Goal: Information Seeking & Learning: Learn about a topic

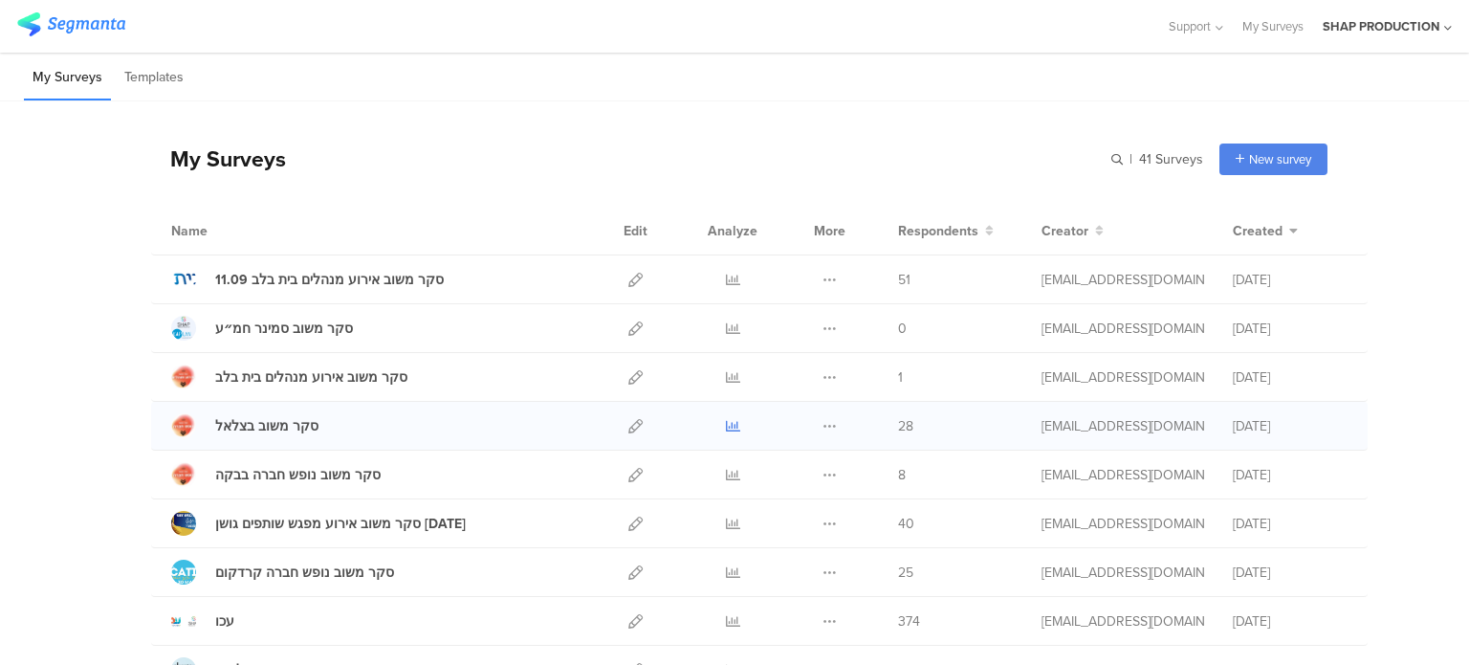
click at [726, 432] on link at bounding box center [733, 426] width 14 height 48
click at [726, 428] on icon at bounding box center [733, 426] width 14 height 14
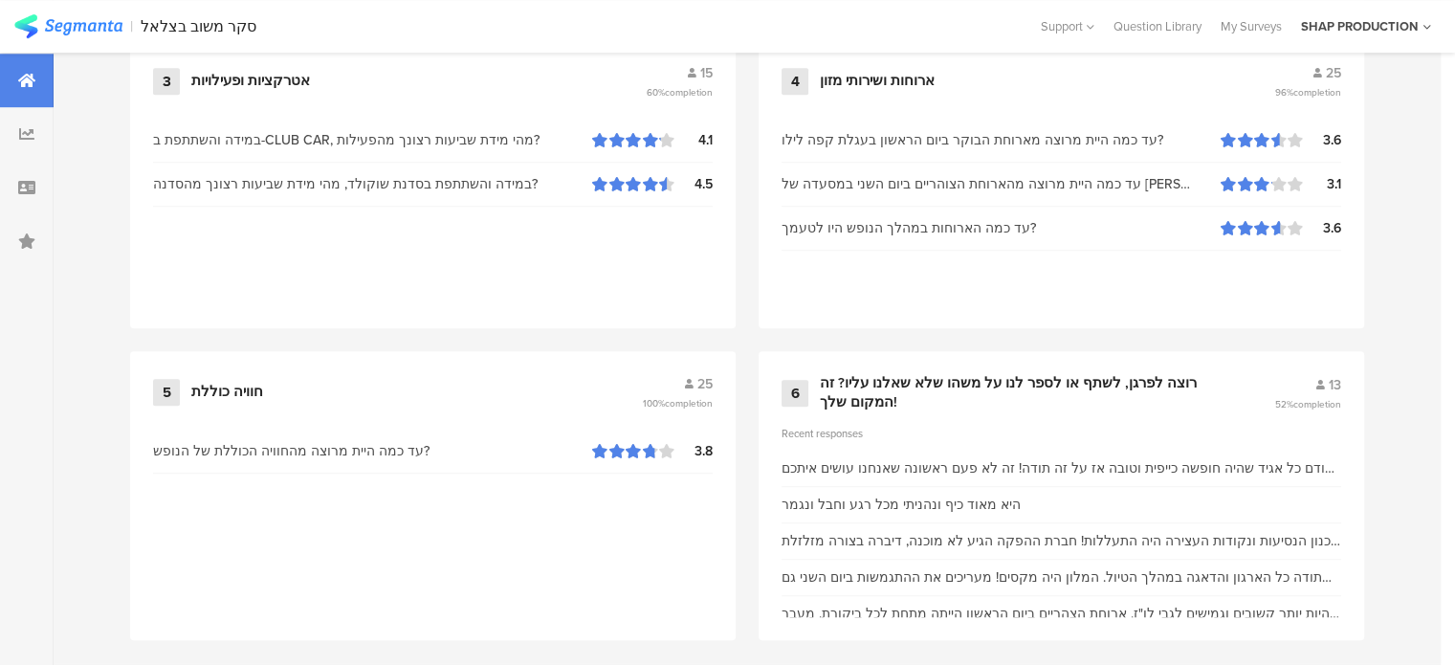
scroll to position [1206, 0]
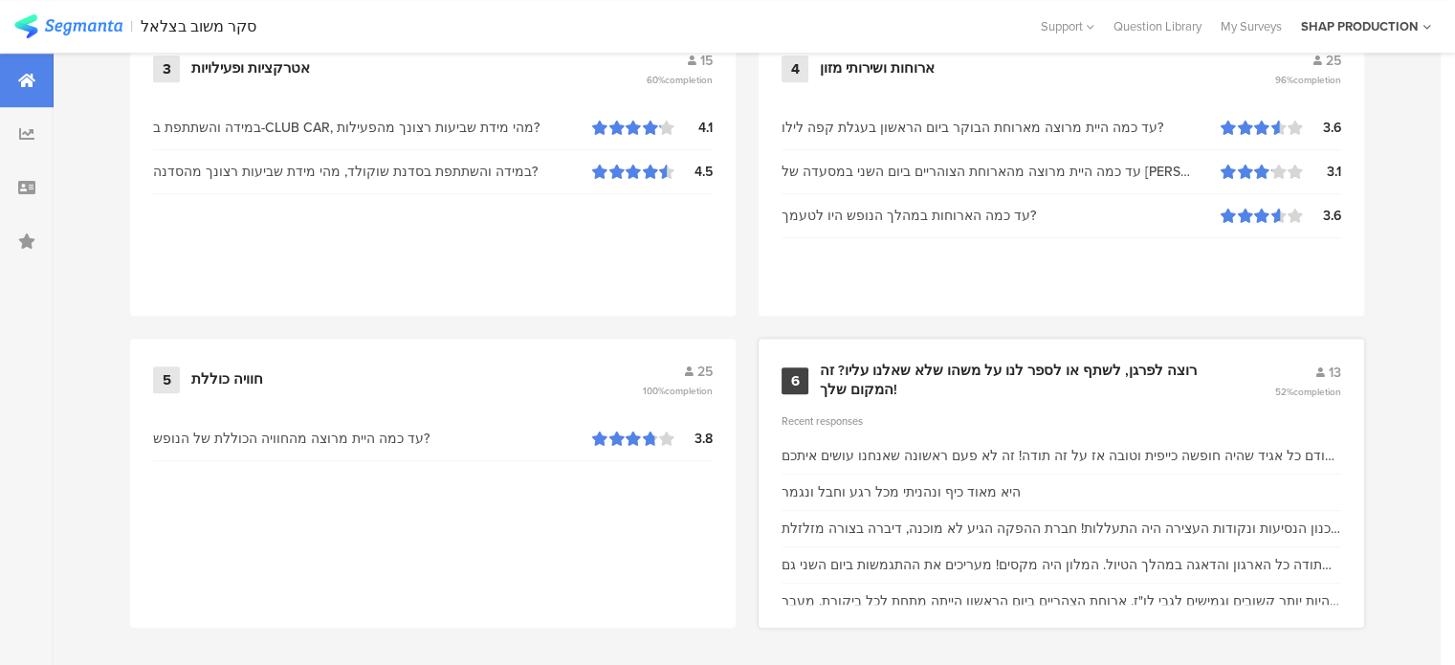
click at [1070, 351] on div "6 רוצה לפרגן, לשתף או לספר לנו על משהו שלא שאלנו עליו? זה המקום שלך! 13 52% com…" at bounding box center [1062, 483] width 606 height 289
click at [1068, 363] on div "רוצה לפרגן, לשתף או לספר לנו על משהו שלא שאלנו עליו? זה המקום שלך!" at bounding box center [1024, 380] width 408 height 37
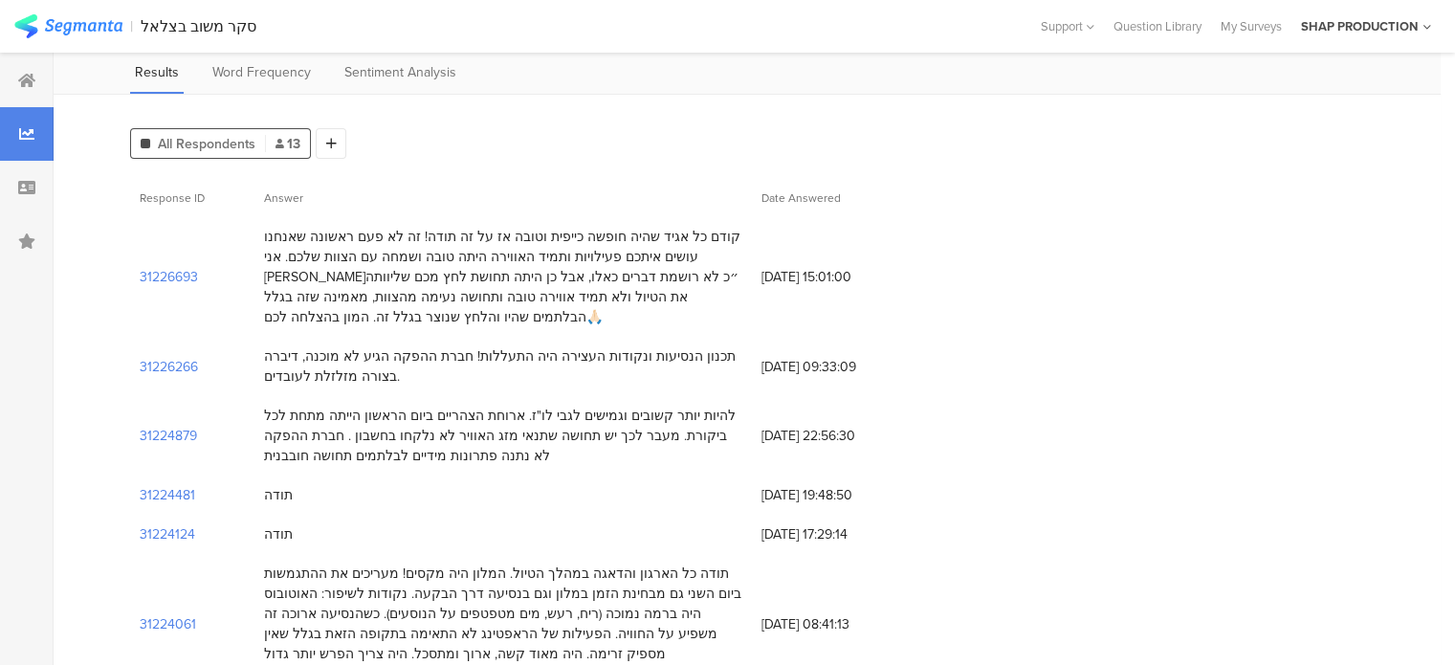
scroll to position [96, 0]
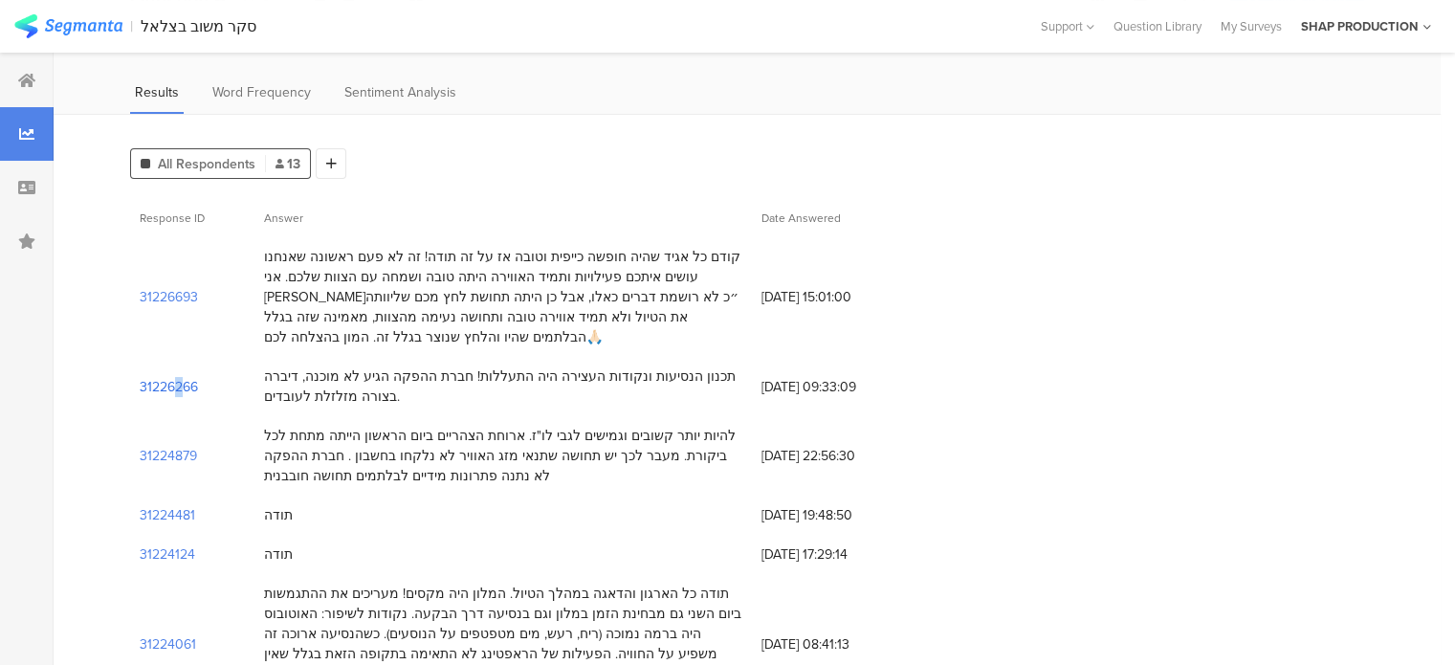
click at [157, 379] on section "31226266" at bounding box center [169, 387] width 58 height 20
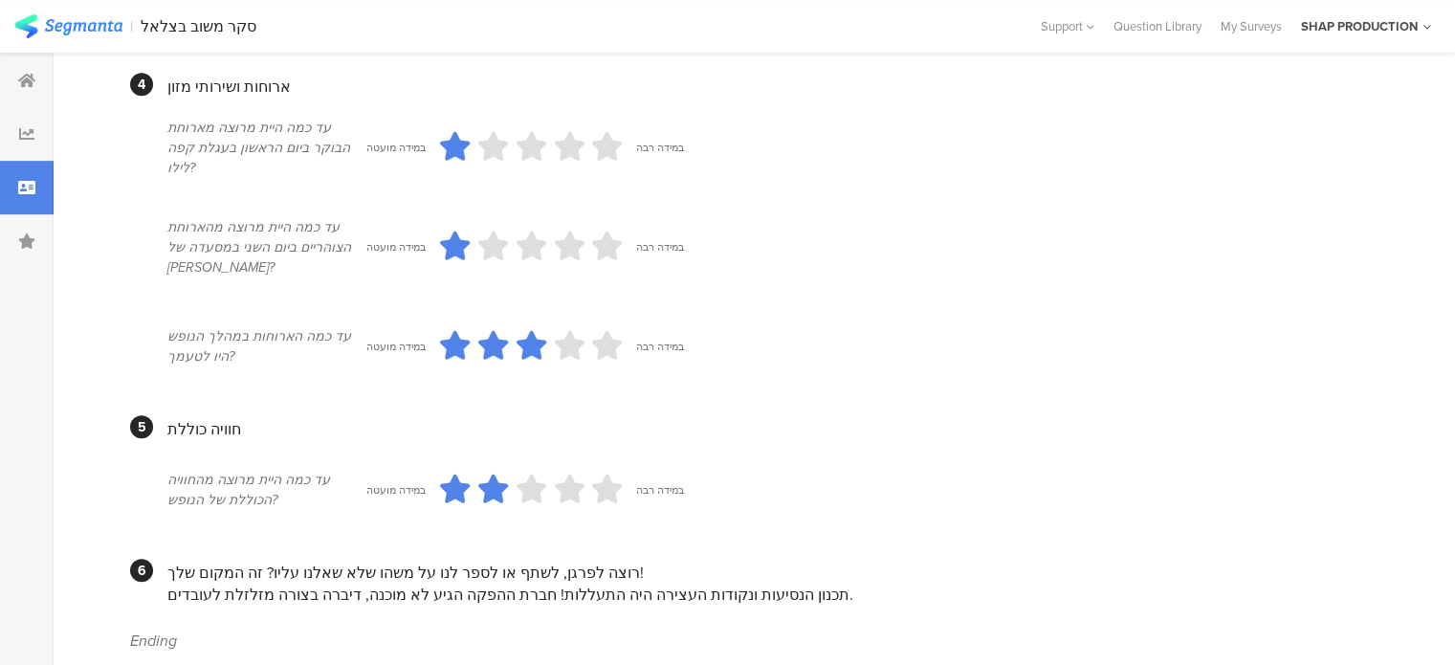
scroll to position [1026, 0]
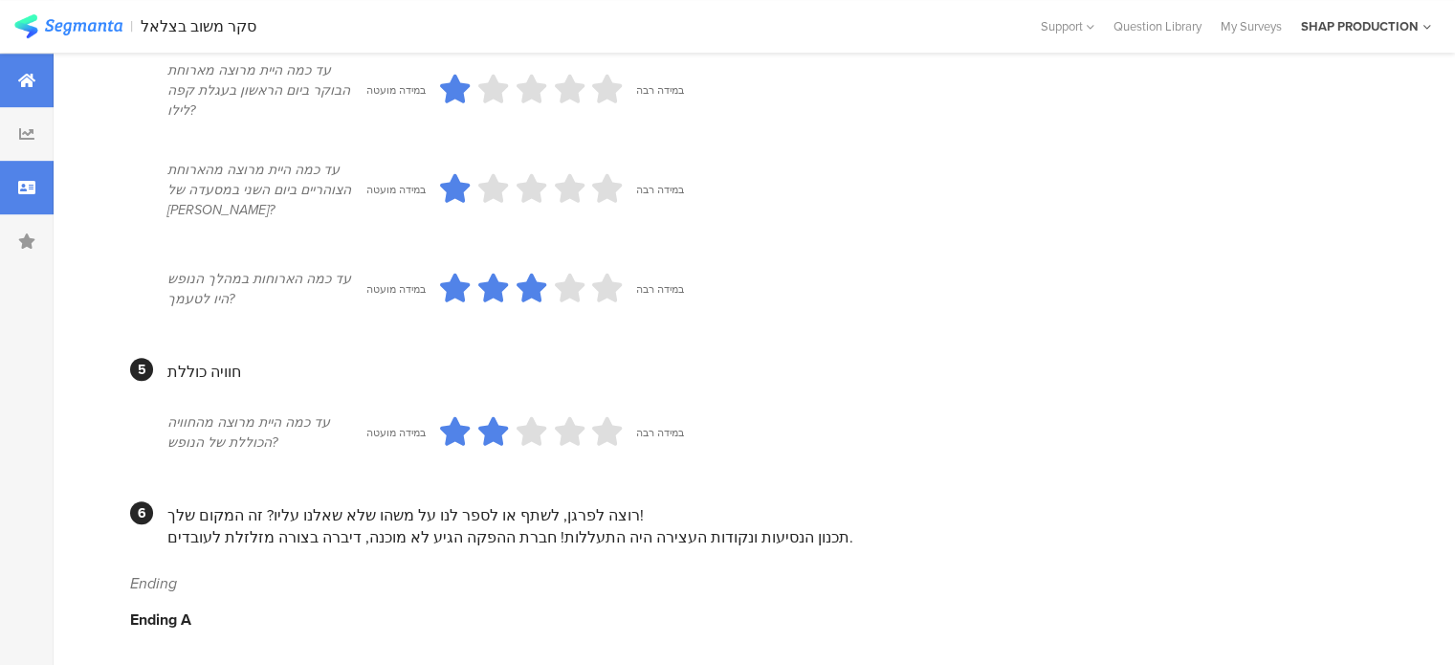
click at [42, 93] on div at bounding box center [27, 81] width 54 height 54
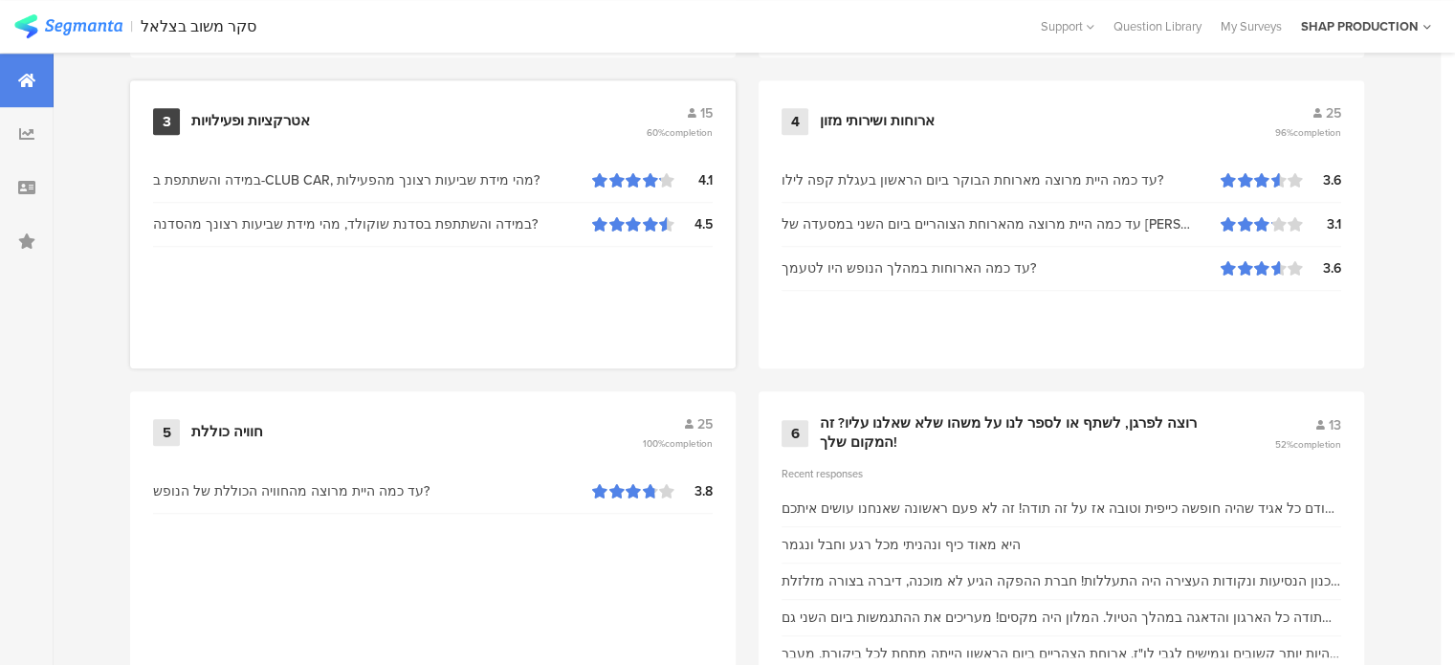
scroll to position [1206, 0]
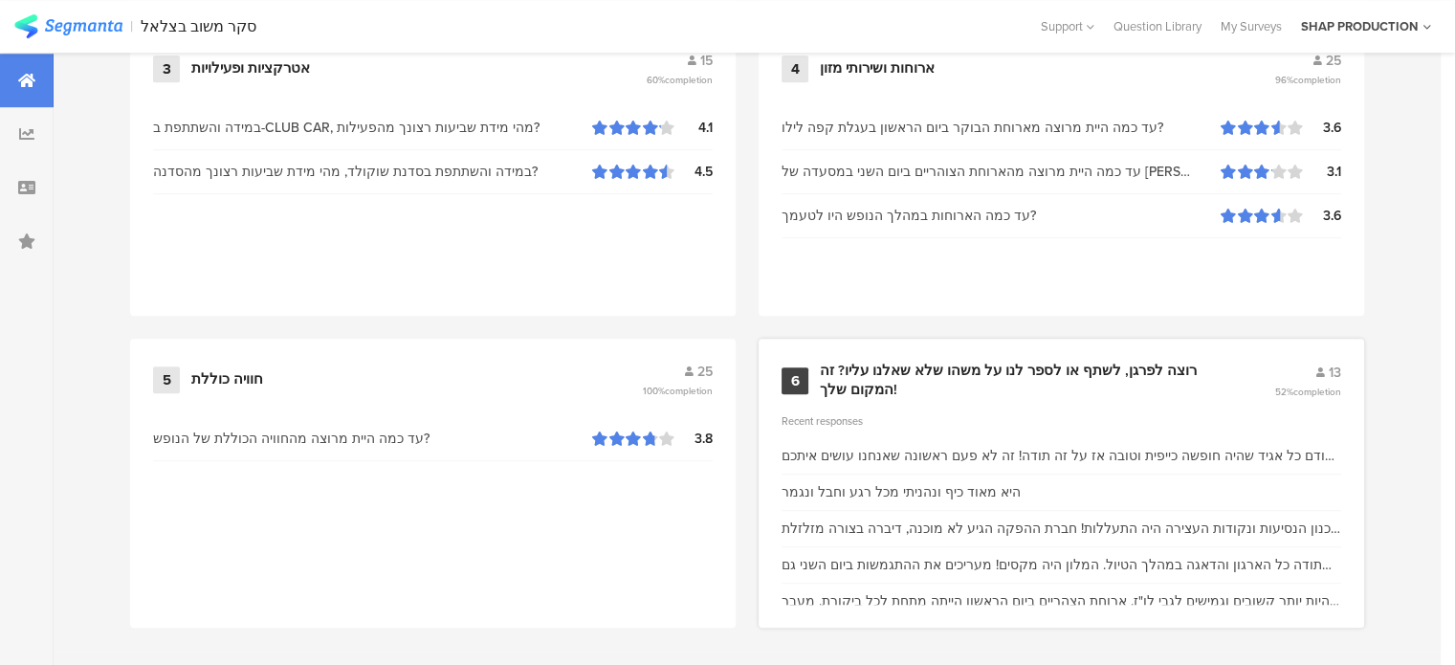
click at [979, 364] on div "רוצה לפרגן, לשתף או לספר לנו על משהו שלא שאלנו עליו? זה המקום שלך!" at bounding box center [1024, 380] width 408 height 37
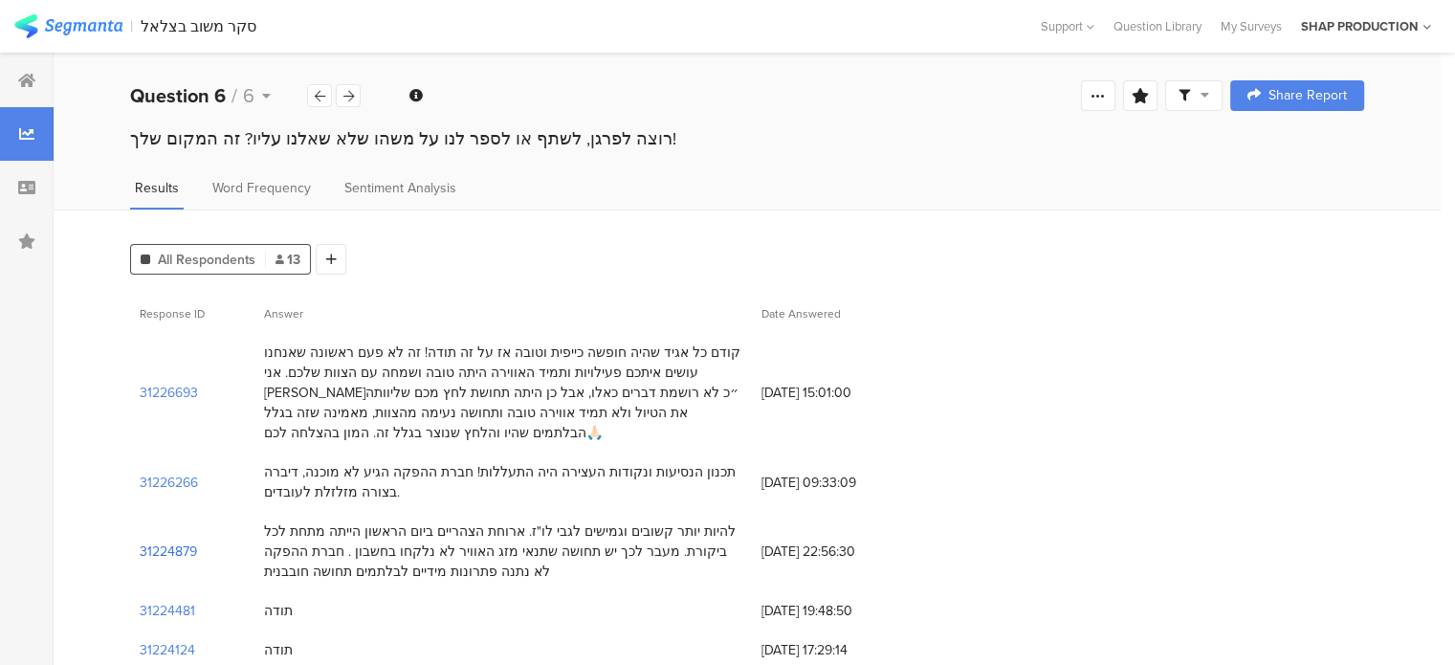
click at [177, 541] on section "31224879" at bounding box center [168, 551] width 57 height 20
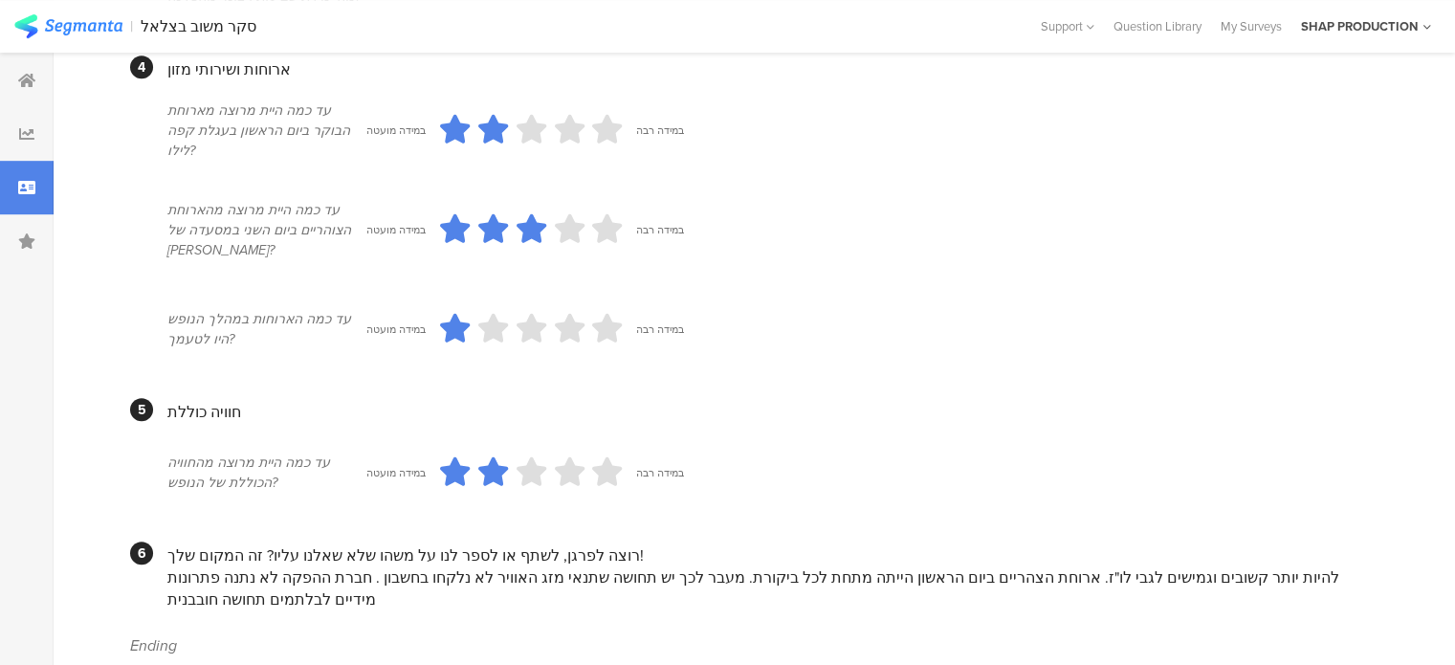
scroll to position [1126, 0]
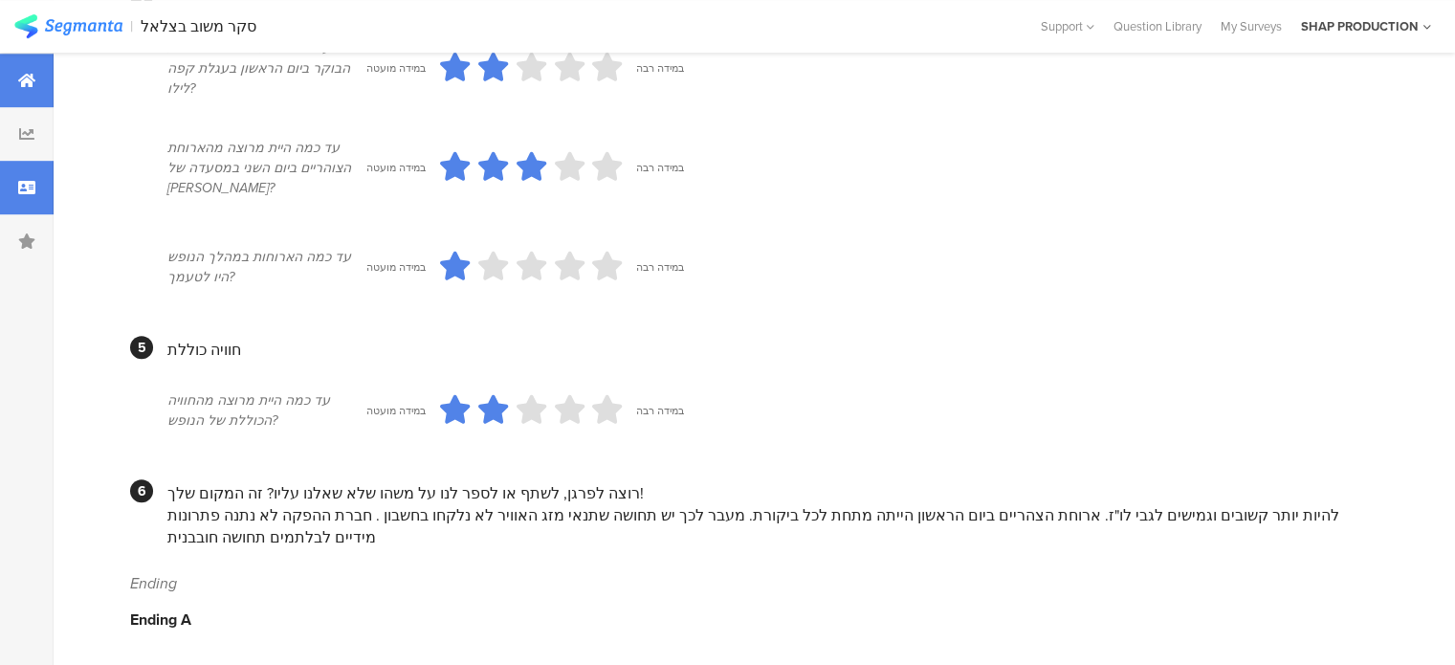
click at [36, 72] on div at bounding box center [27, 81] width 54 height 54
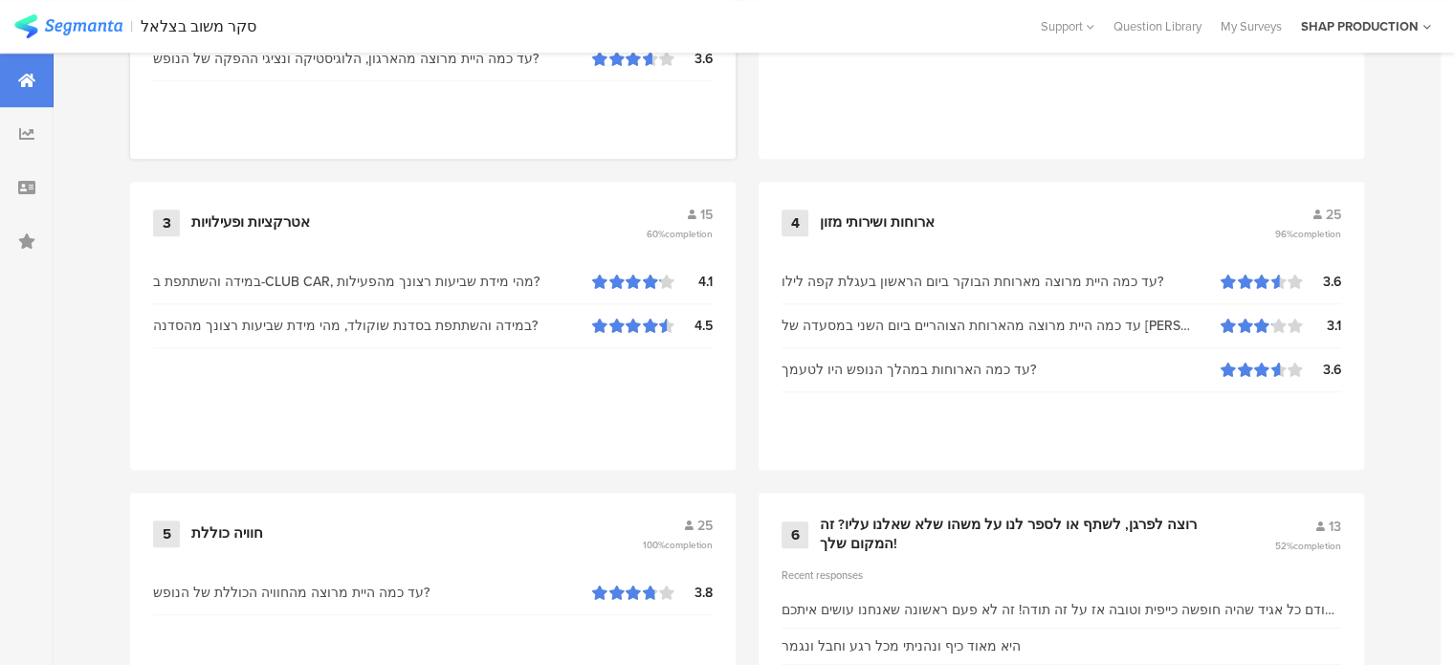
scroll to position [1206, 0]
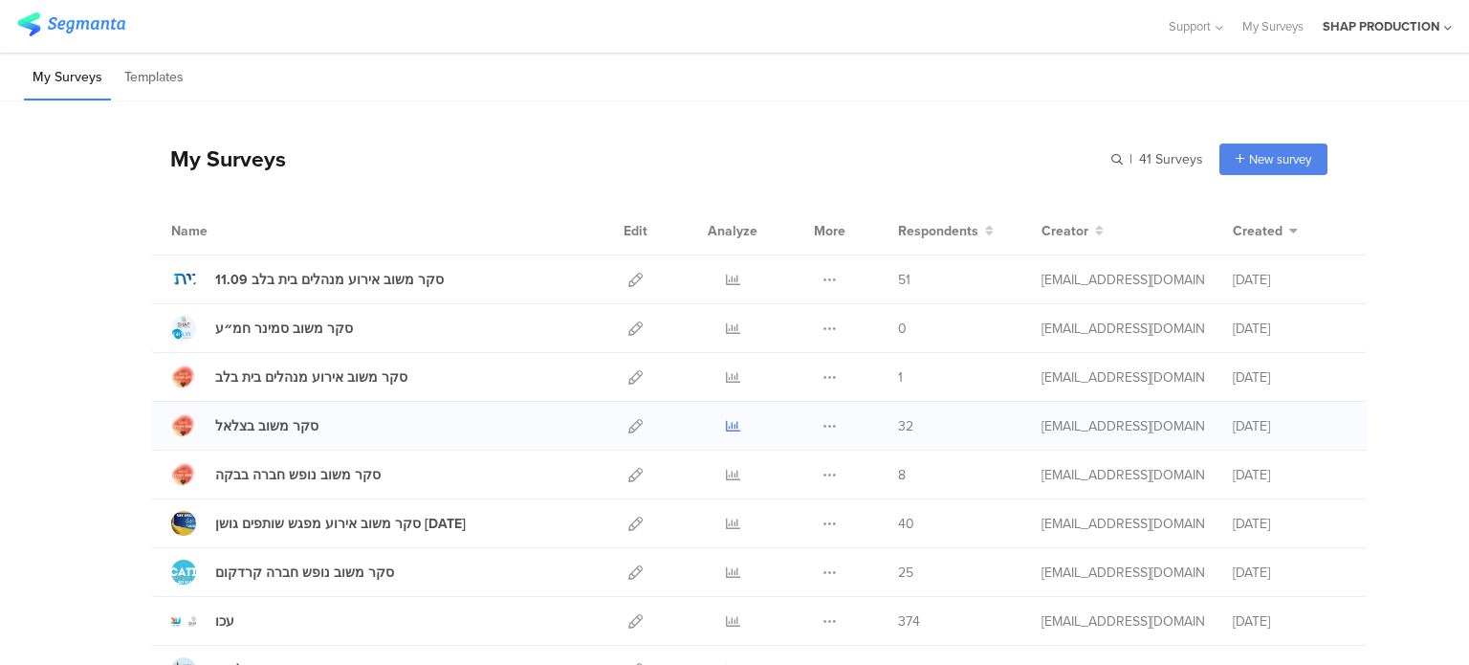
click at [726, 429] on icon at bounding box center [733, 426] width 14 height 14
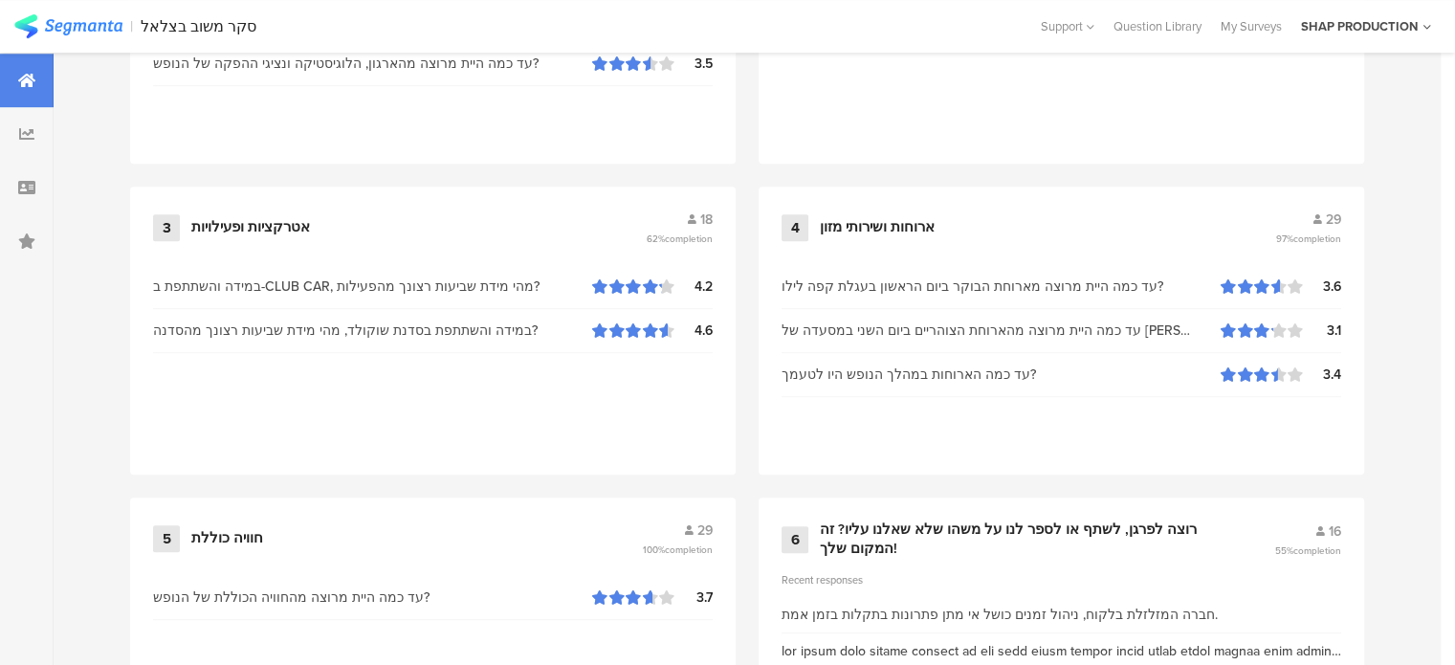
scroll to position [1206, 0]
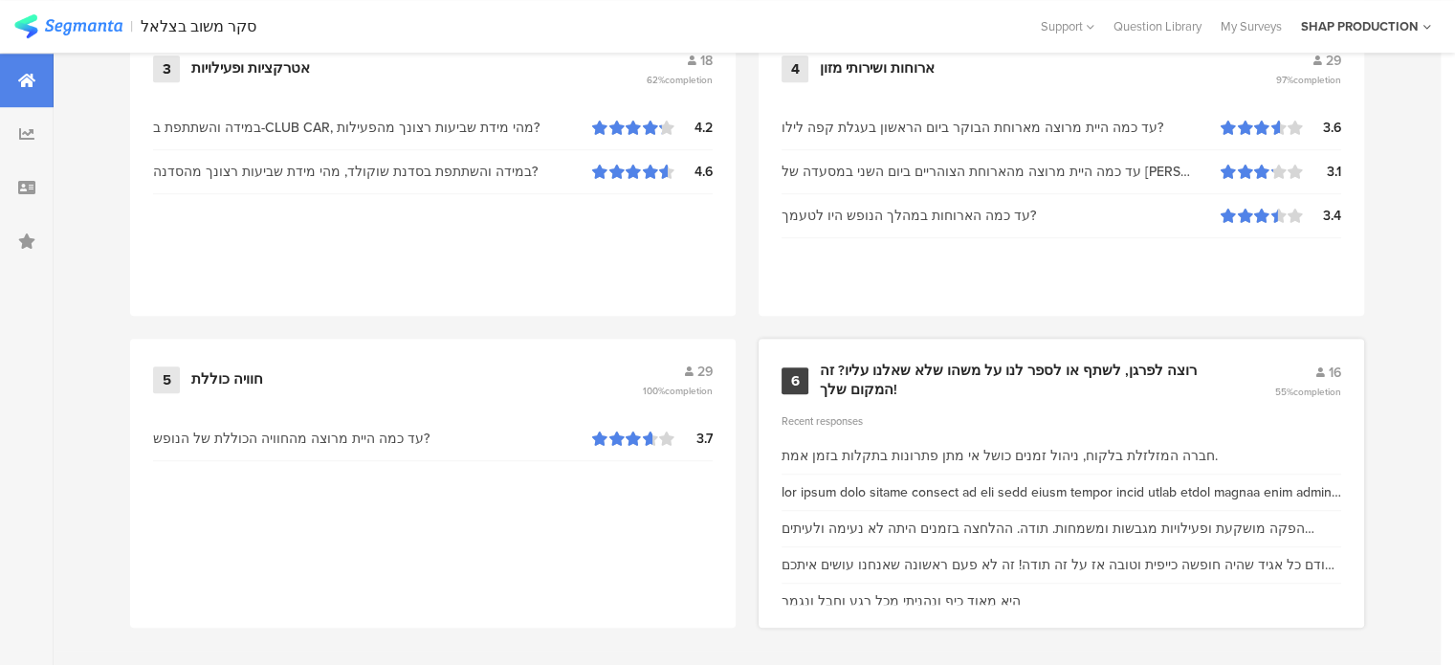
click at [1054, 363] on div "רוצה לפרגן, לשתף או לספר לנו על משהו שלא שאלנו עליו? זה המקום שלך!" at bounding box center [1024, 380] width 408 height 37
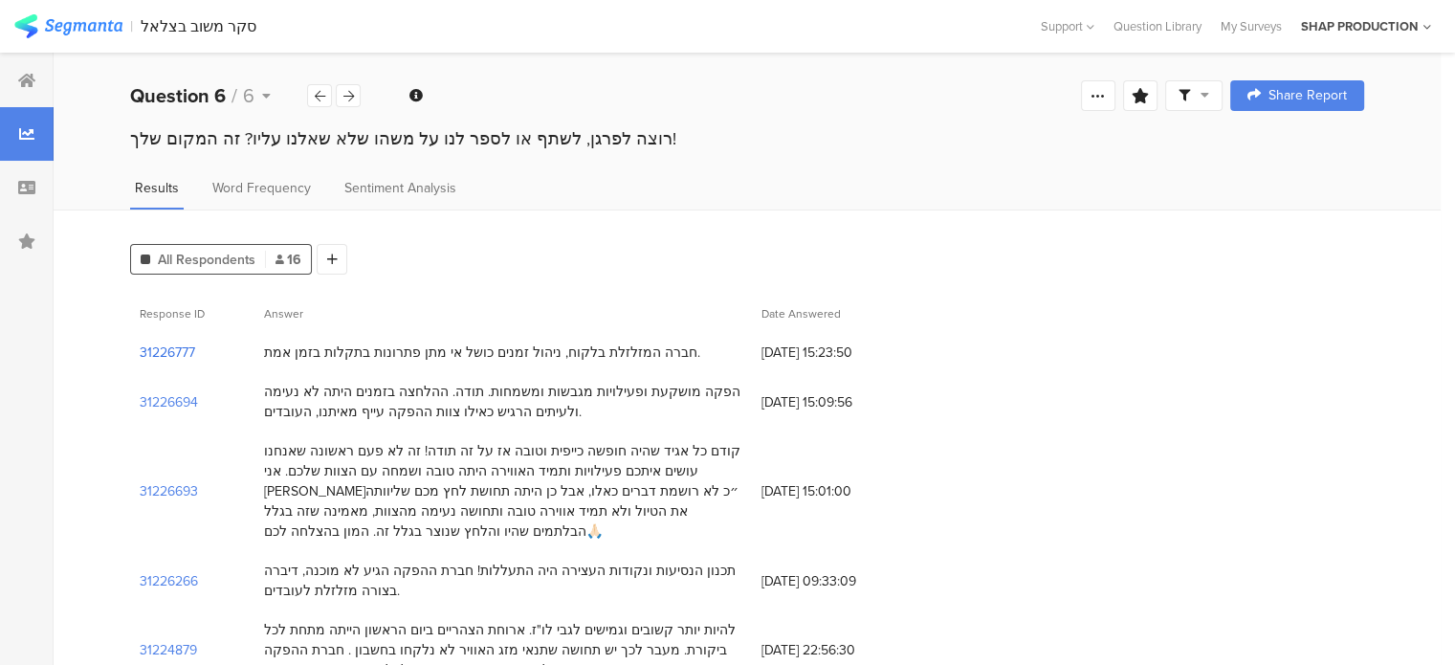
click at [166, 343] on section "31226777" at bounding box center [167, 352] width 55 height 20
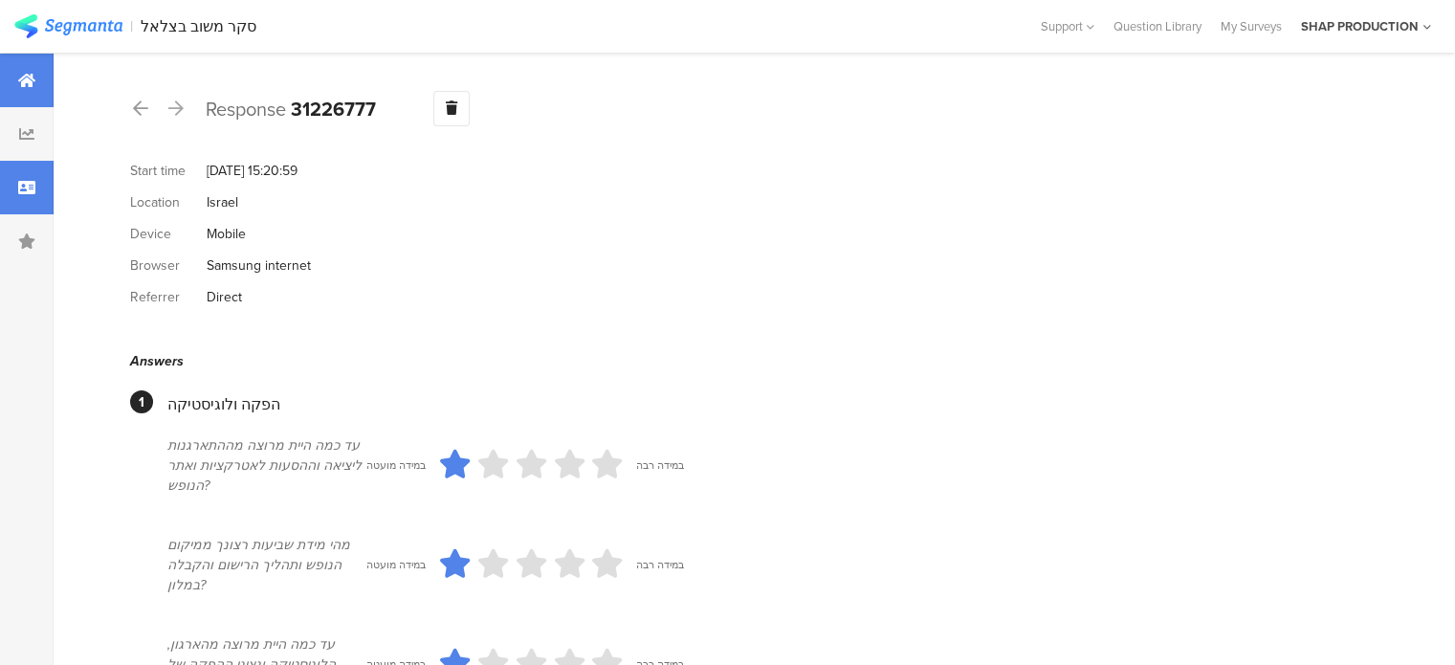
click at [31, 82] on icon at bounding box center [26, 80] width 17 height 15
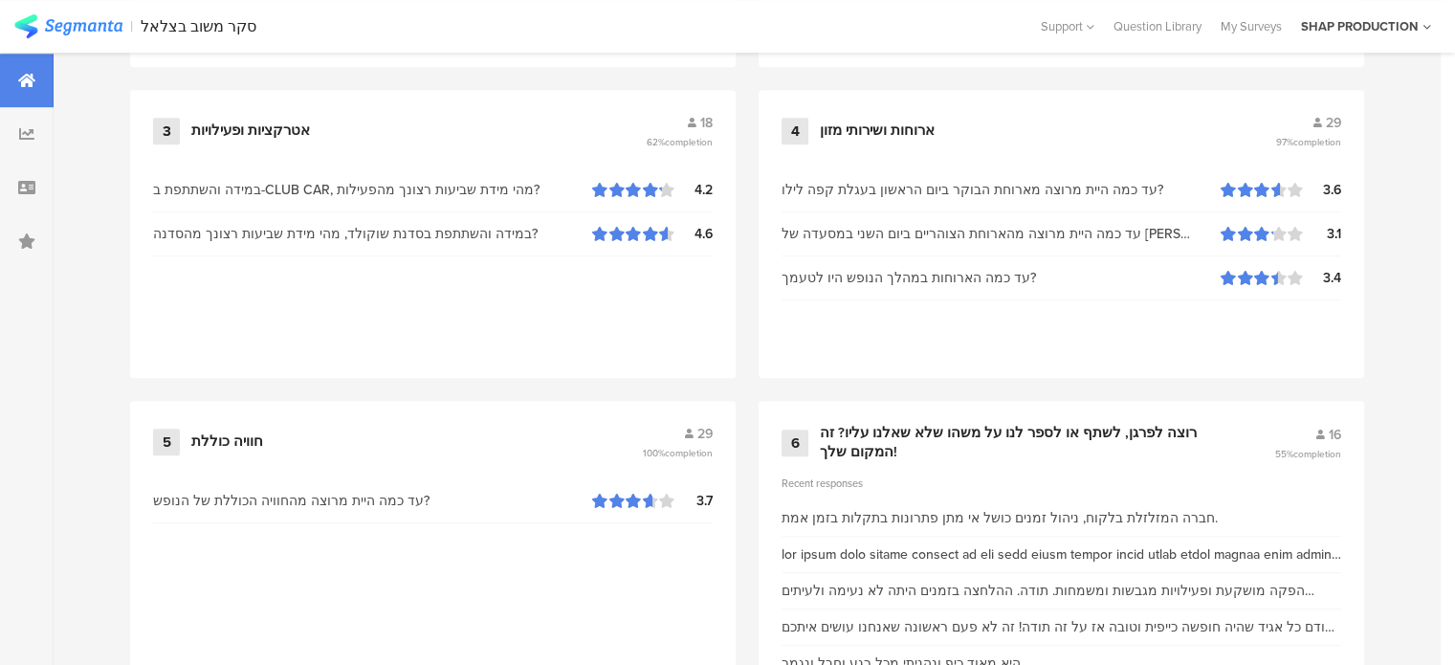
scroll to position [1206, 0]
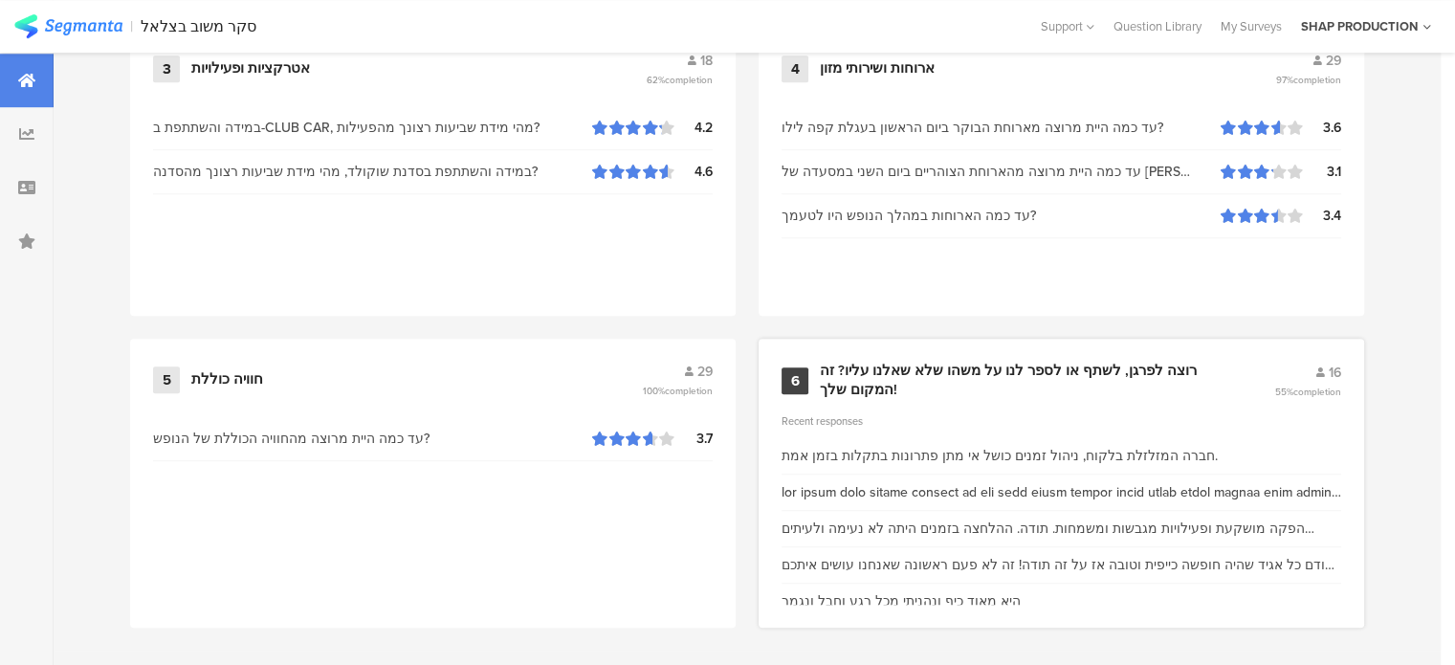
click at [1042, 362] on div "רוצה לפרגן, לשתף או לספר לנו על משהו שלא שאלנו עליו? זה המקום שלך!" at bounding box center [1024, 380] width 408 height 37
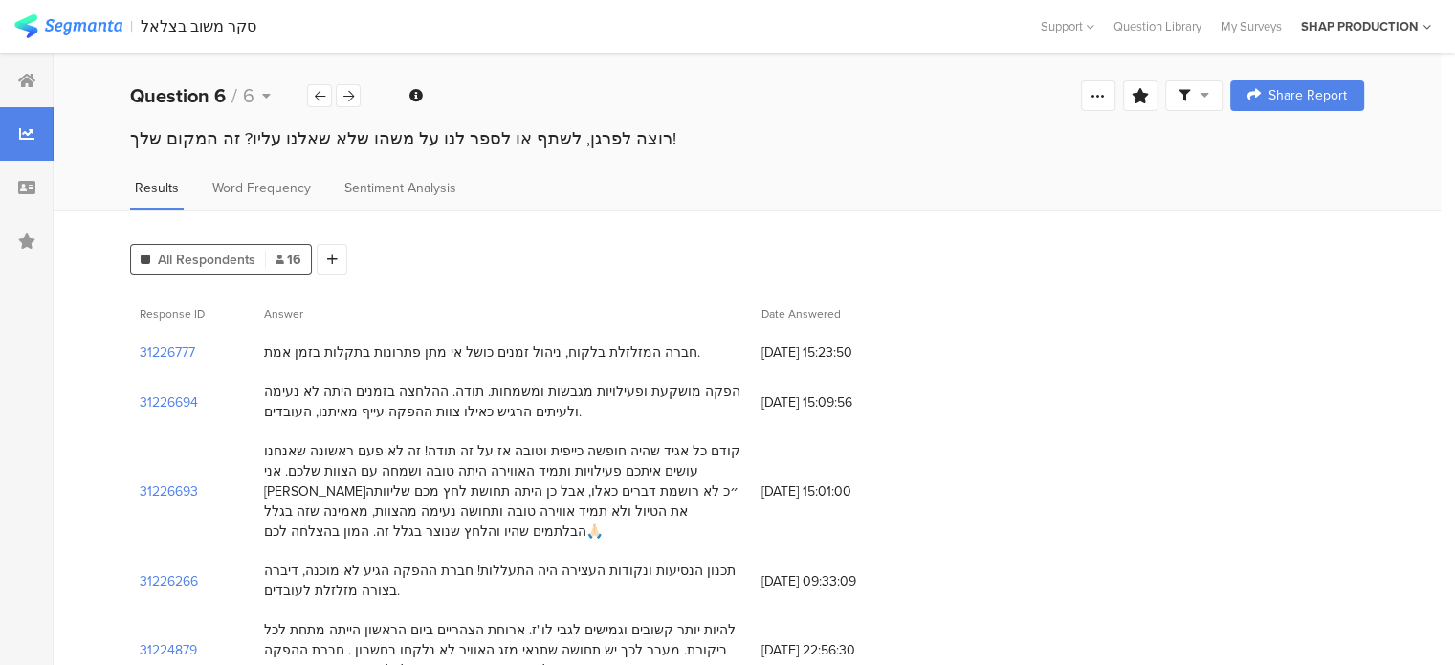
click at [65, 25] on img at bounding box center [68, 26] width 108 height 24
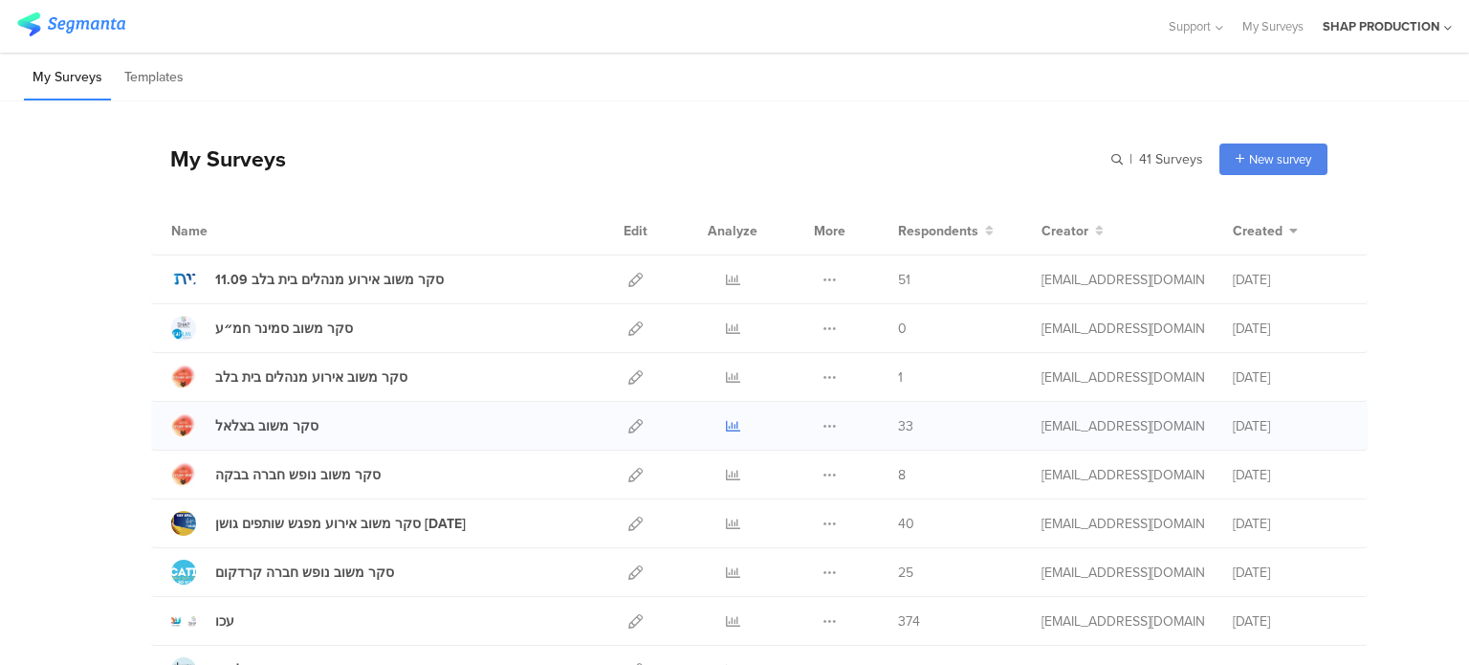
click at [726, 422] on icon at bounding box center [733, 426] width 14 height 14
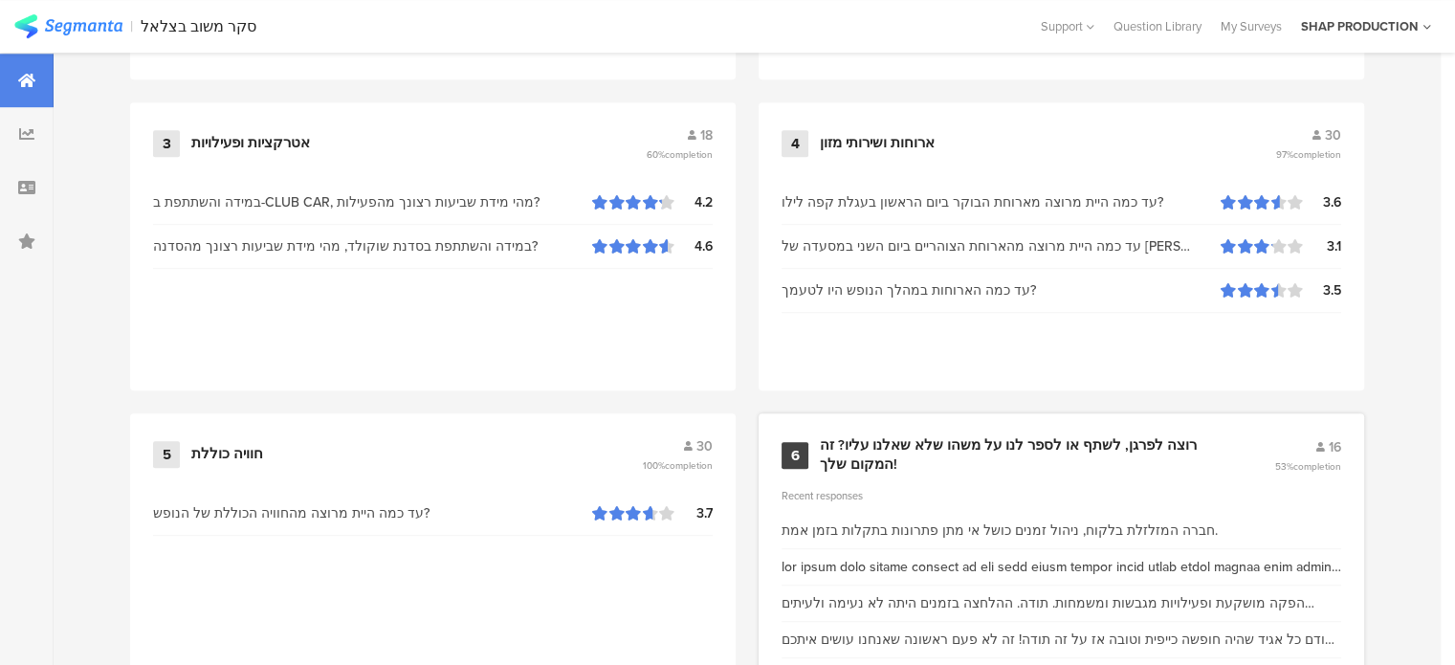
scroll to position [1111, 0]
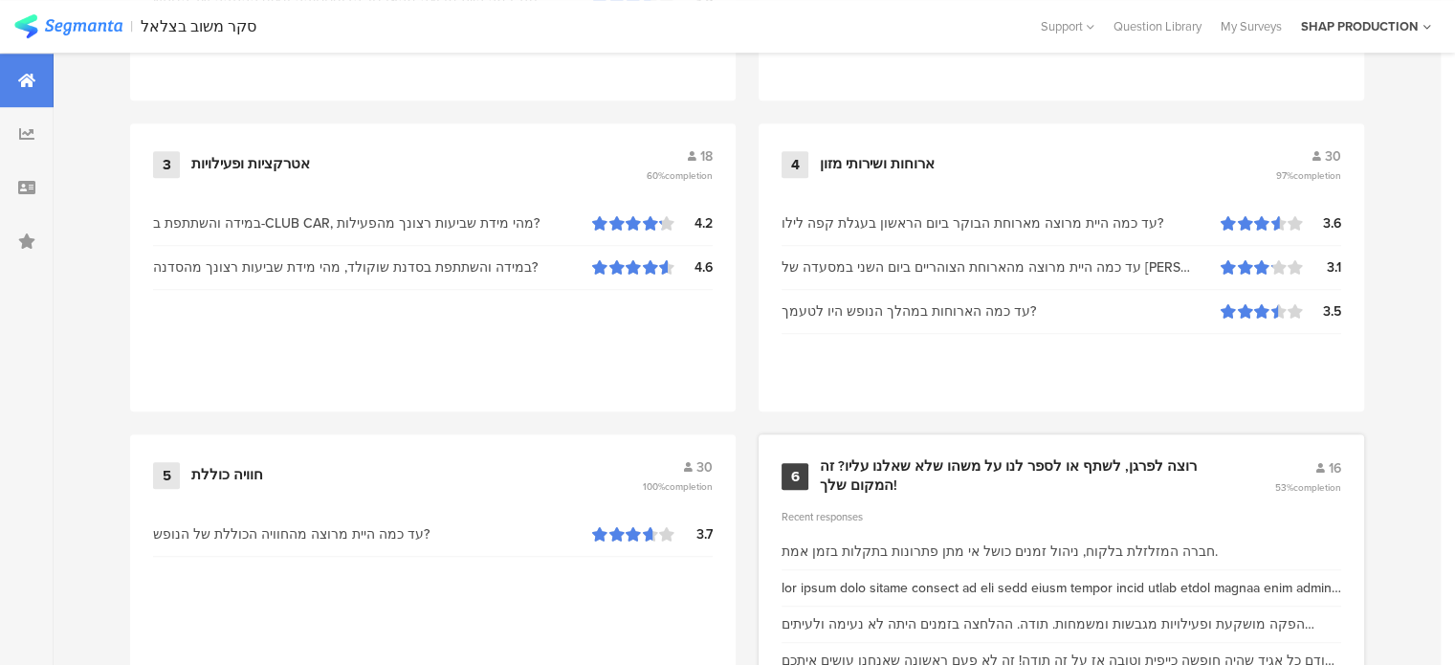
click at [917, 457] on div "רוצה לפרגן, לשתף או לספר לנו על משהו שלא שאלנו עליו? זה המקום שלך!" at bounding box center [1024, 475] width 408 height 37
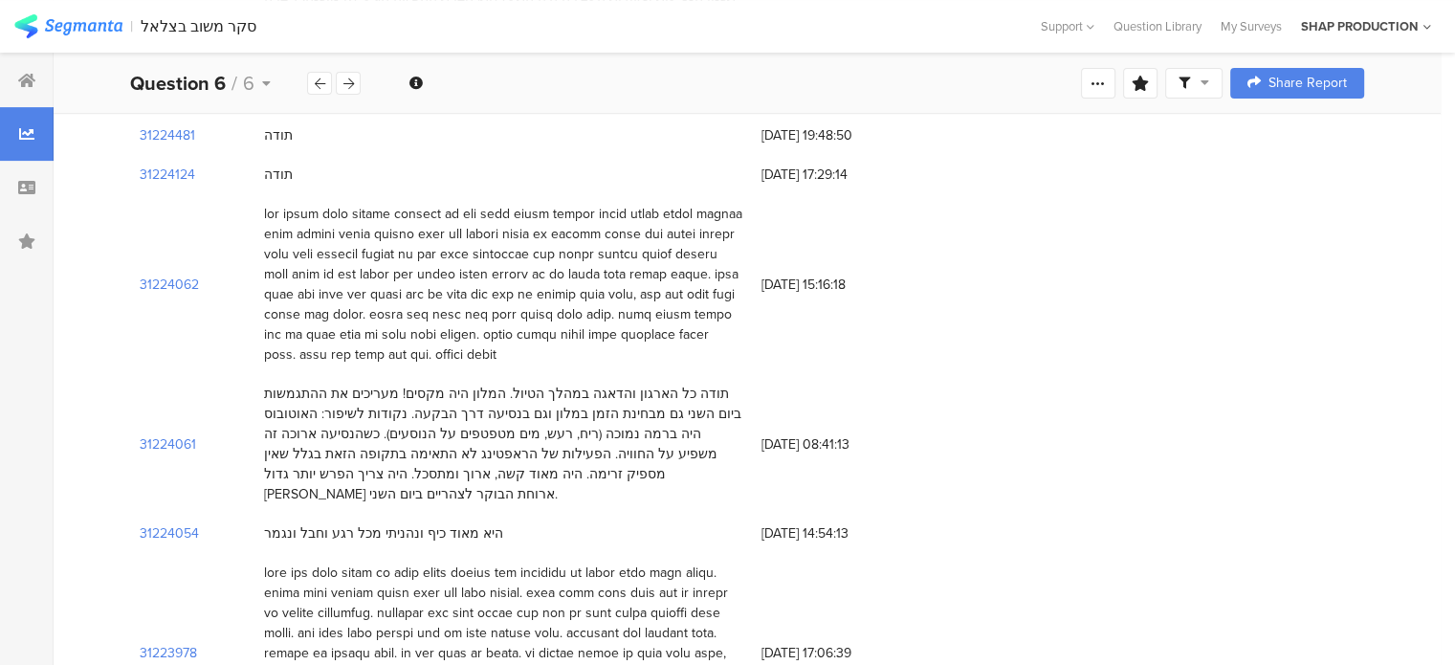
scroll to position [865, 0]
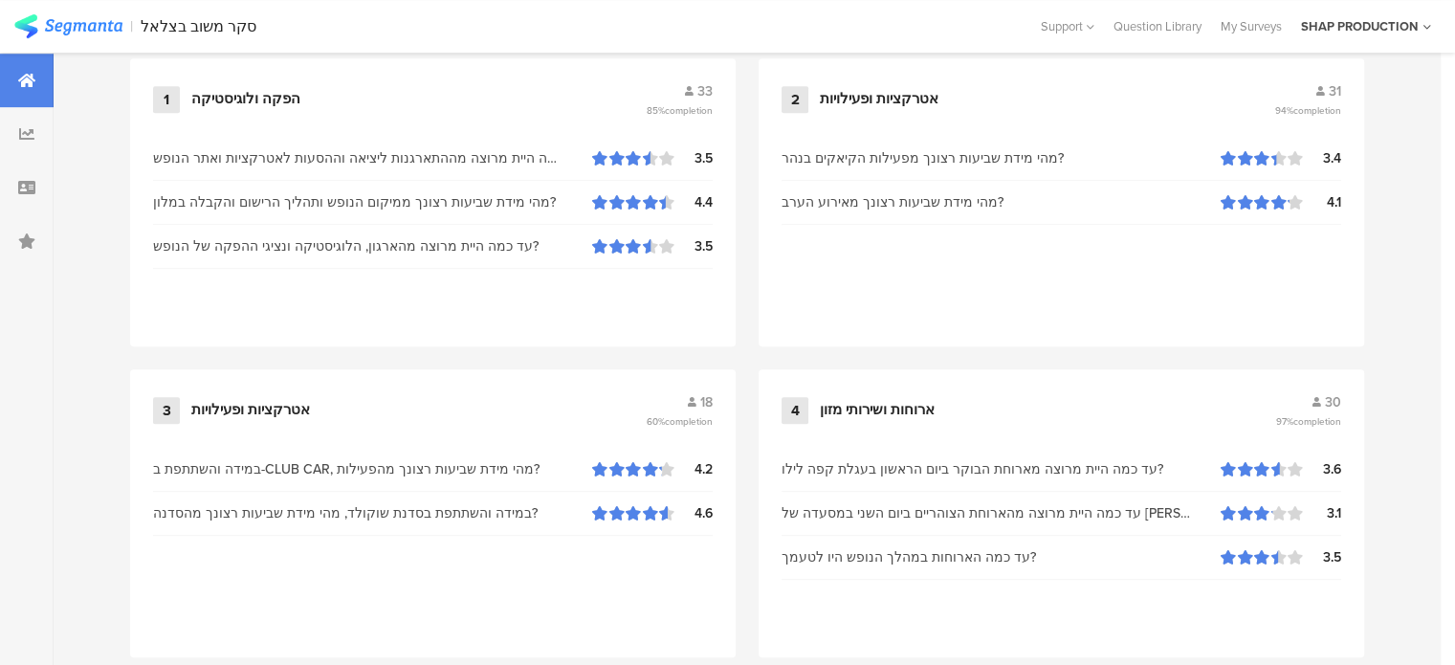
scroll to position [1111, 0]
